Goal: Information Seeking & Learning: Learn about a topic

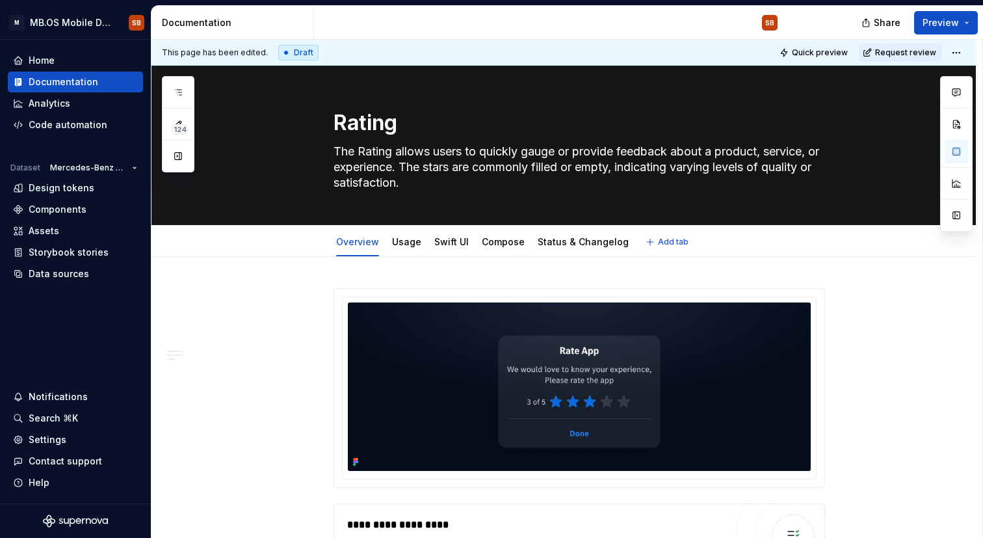
type textarea "*"
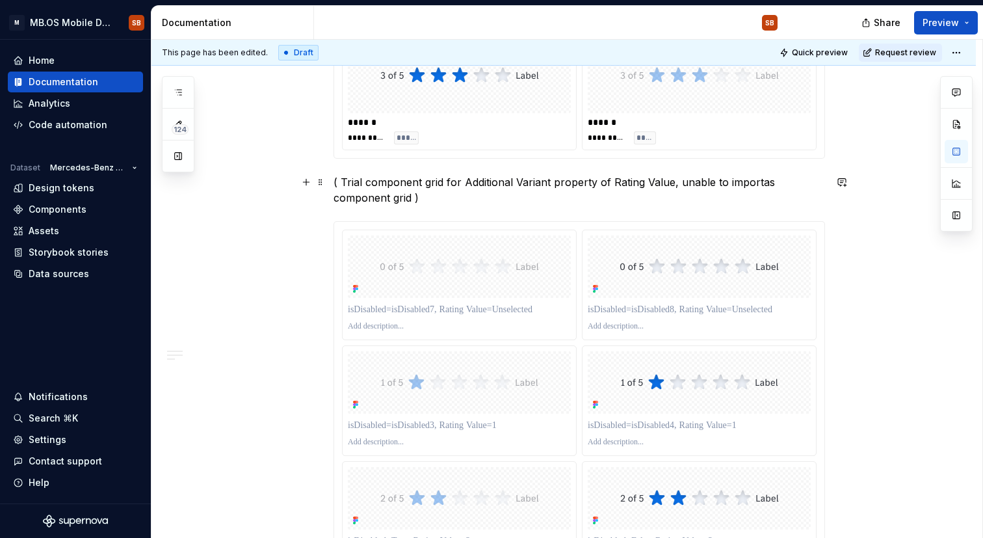
scroll to position [1058, 0]
click at [417, 199] on p "( Trial component grid for Additional Variant property of Rating Value, unable …" at bounding box center [578, 190] width 491 height 31
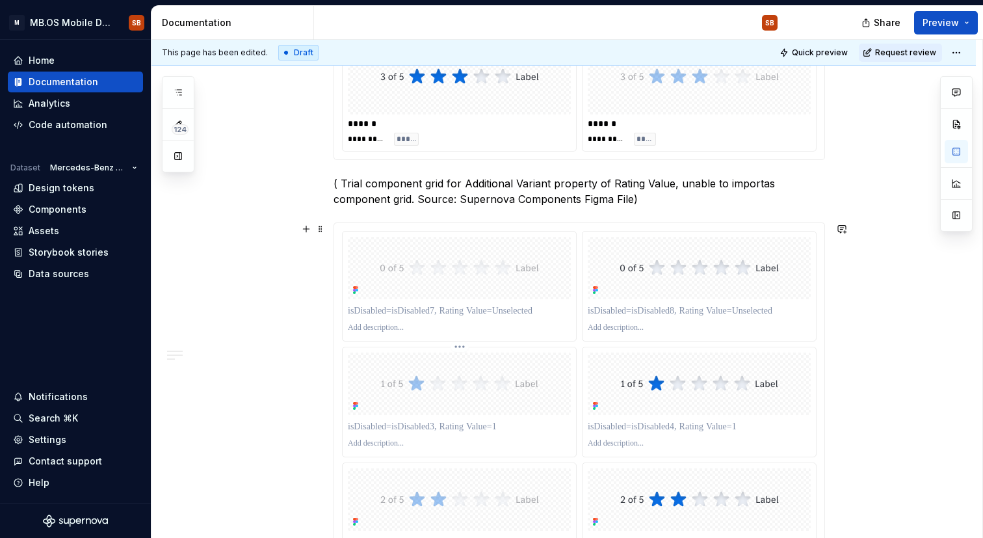
scroll to position [1625, 0]
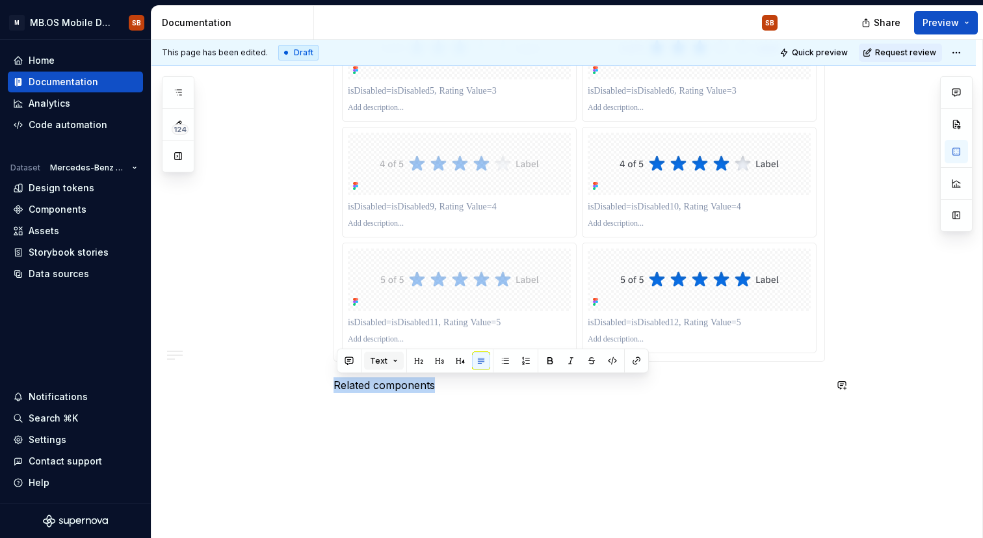
click at [400, 363] on button "Text" at bounding box center [384, 361] width 40 height 18
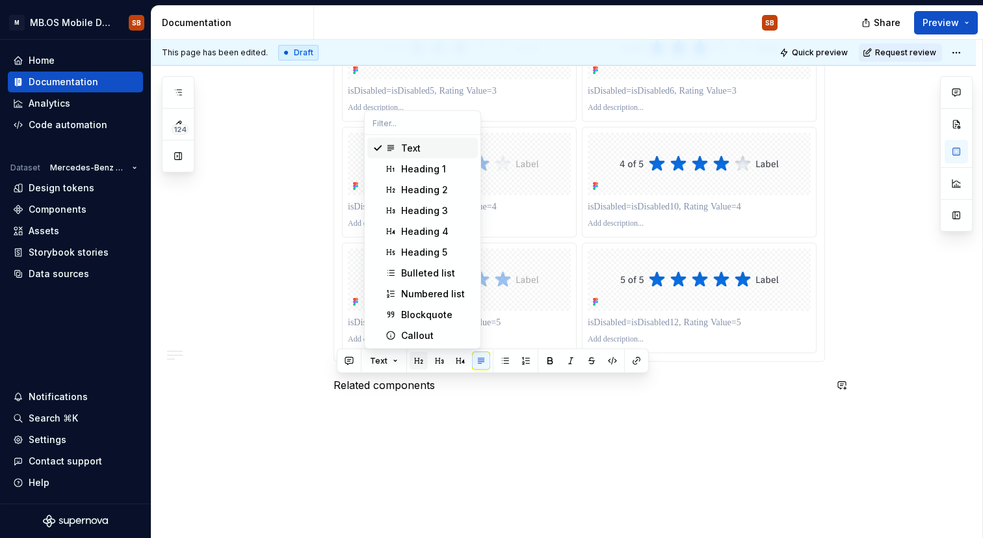
click at [419, 362] on button "button" at bounding box center [418, 361] width 18 height 18
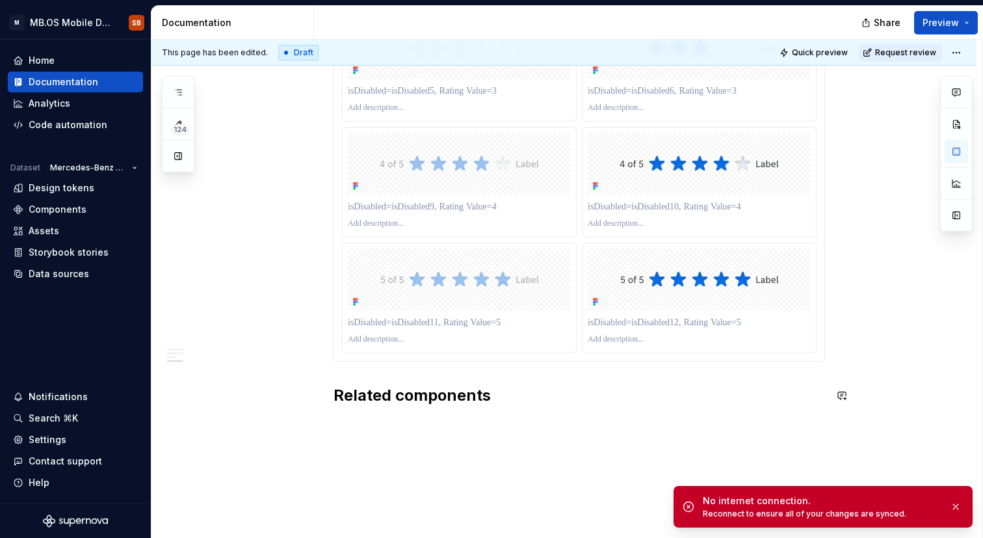
type textarea "*"
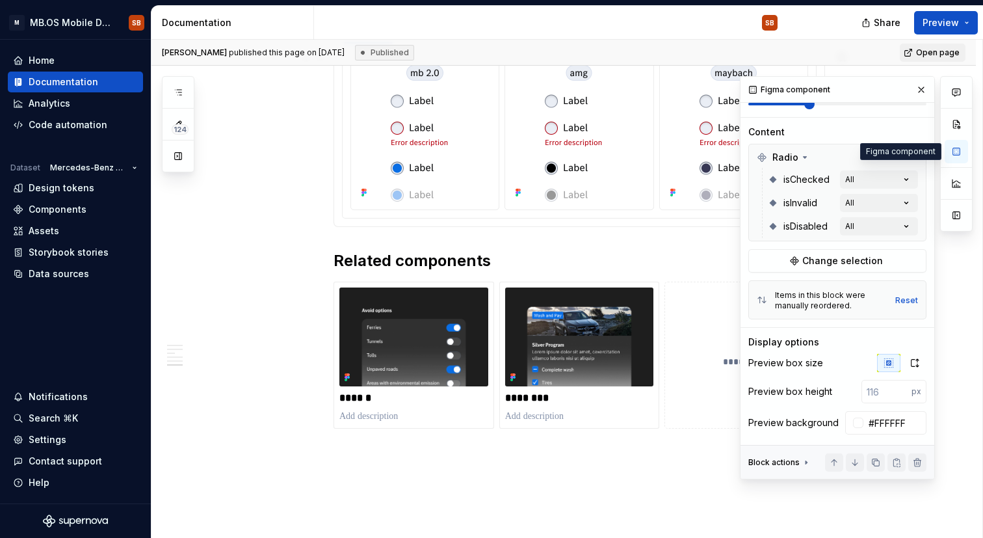
scroll to position [1940, 0]
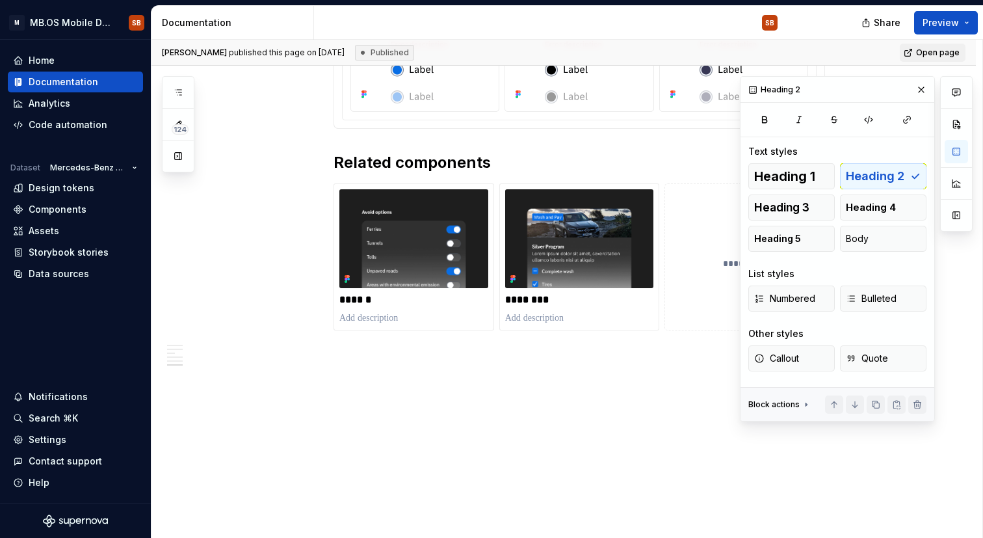
click at [506, 159] on h2 "Related components" at bounding box center [578, 162] width 491 height 21
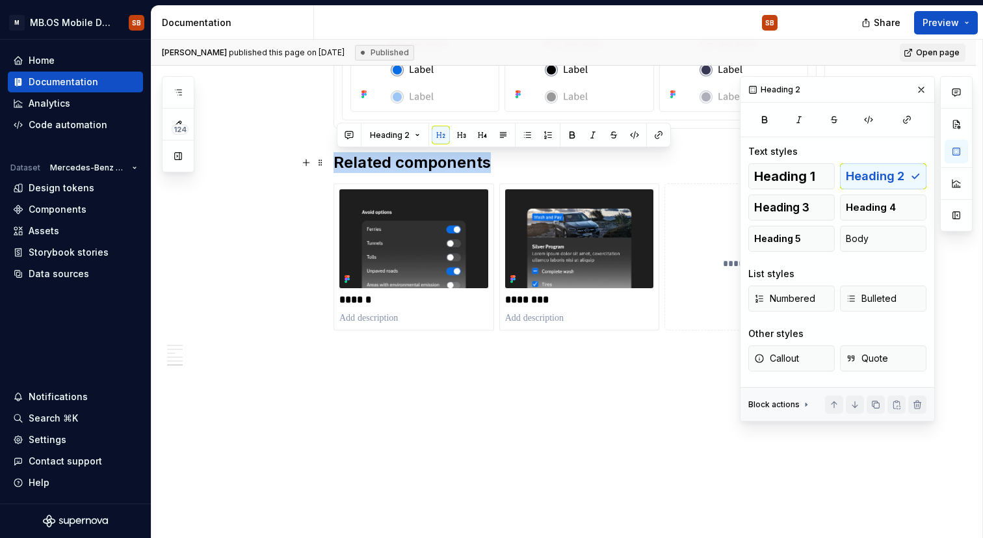
copy h2 "Related components"
type textarea "*"
